Goal: Transaction & Acquisition: Purchase product/service

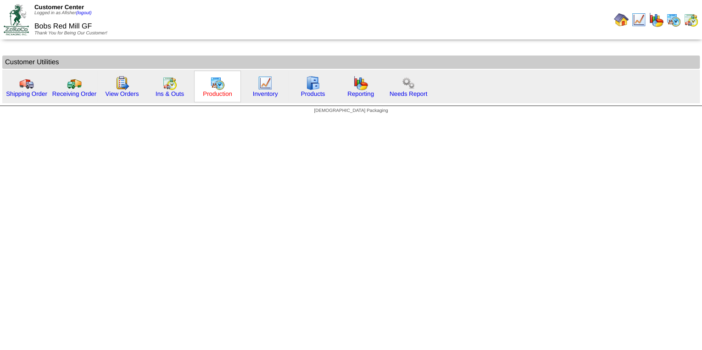
click at [213, 96] on link "Production" at bounding box center [217, 93] width 29 height 7
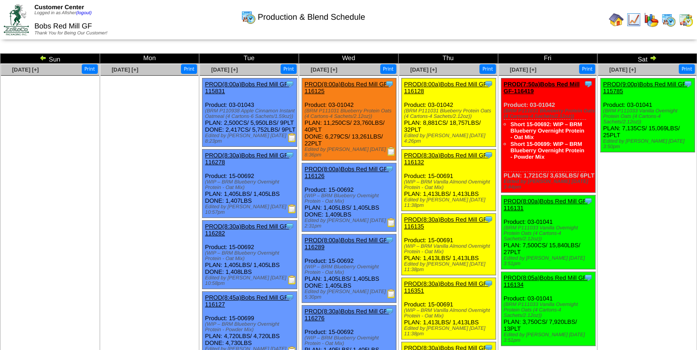
click at [40, 59] on img at bounding box center [42, 57] width 7 height 7
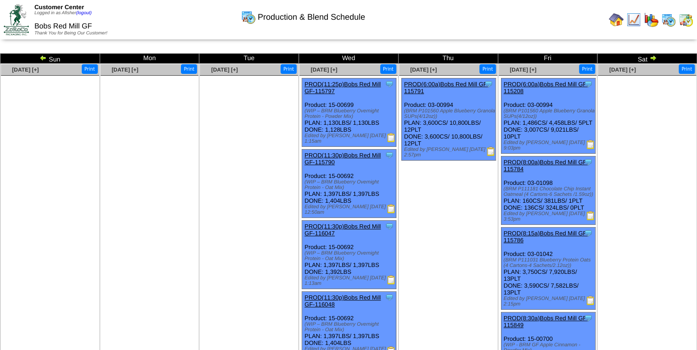
click at [588, 149] on img at bounding box center [590, 144] width 9 height 9
click at [588, 303] on img at bounding box center [590, 300] width 9 height 9
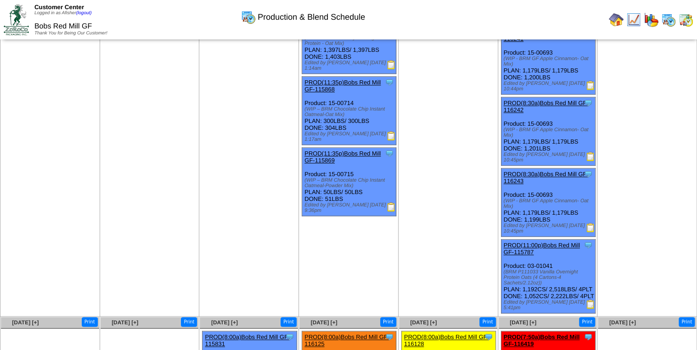
scroll to position [441, 0]
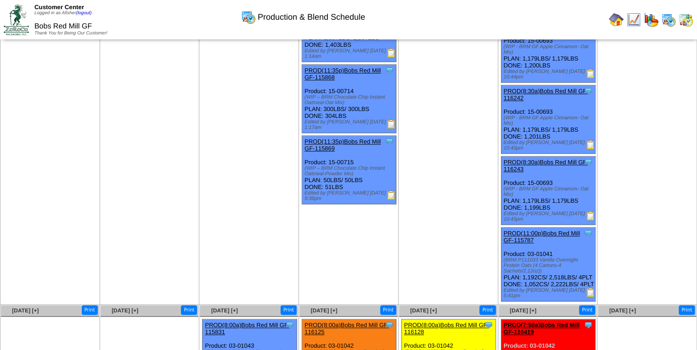
click at [590, 296] on img at bounding box center [590, 292] width 9 height 9
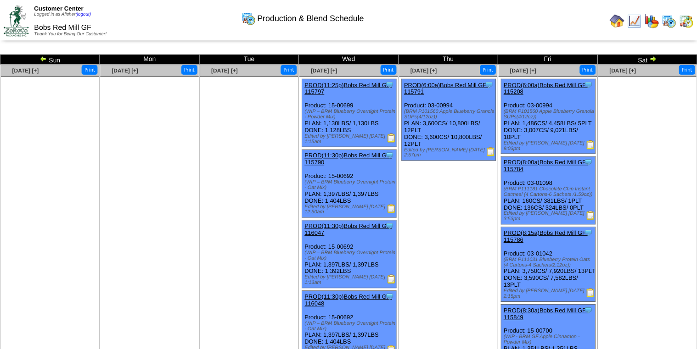
scroll to position [441, 0]
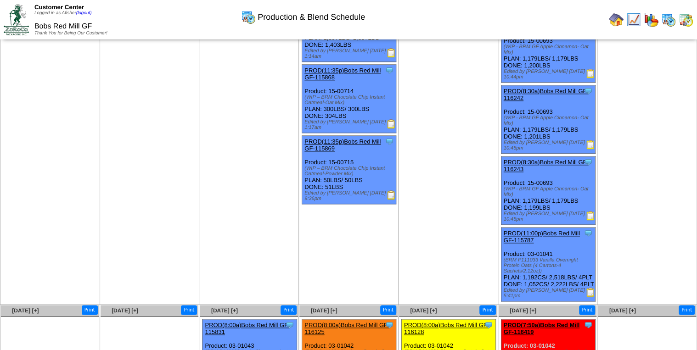
click at [633, 22] on img at bounding box center [633, 19] width 15 height 15
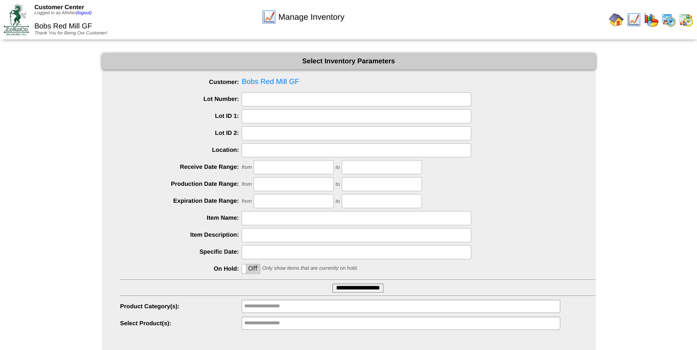
click at [355, 288] on input "**********" at bounding box center [357, 288] width 51 height 9
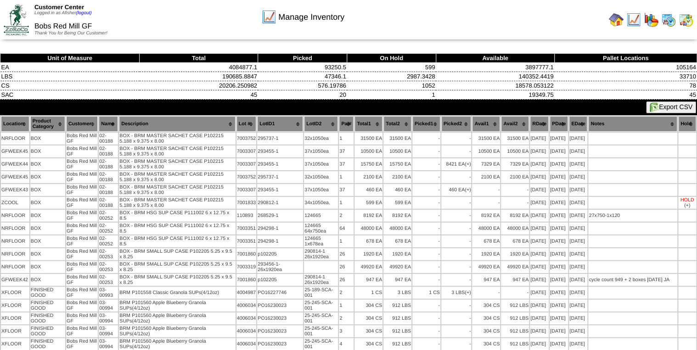
click at [667, 108] on button "Export CSV" at bounding box center [671, 107] width 50 height 12
click at [462, 21] on div "Manage Inventory" at bounding box center [302, 13] width 399 height 25
click at [615, 23] on img at bounding box center [616, 19] width 15 height 15
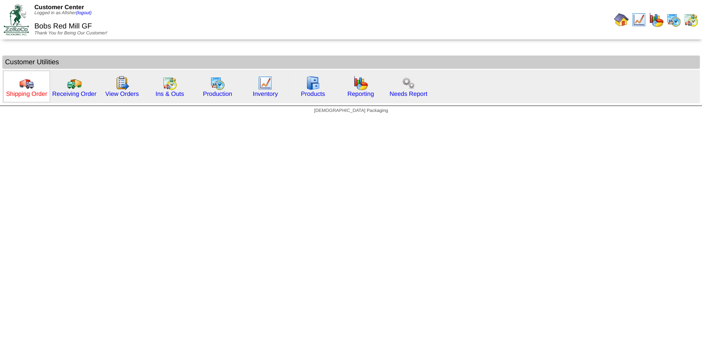
click at [33, 96] on link "Shipping Order" at bounding box center [26, 93] width 41 height 7
